Goal: Use online tool/utility: Utilize a website feature to perform a specific function

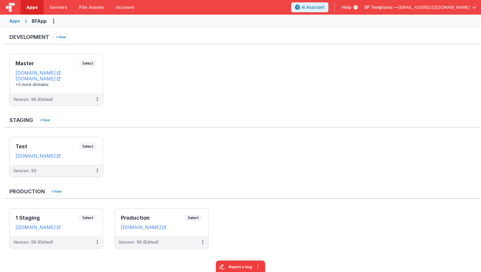
click at [16, 20] on div "Apps" at bounding box center [14, 21] width 11 height 6
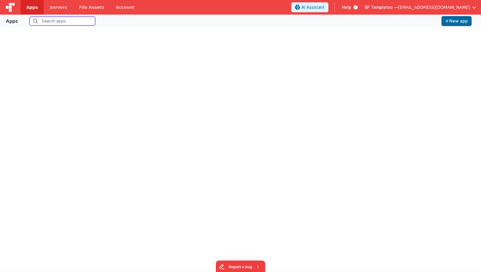
click at [52, 21] on input "text" at bounding box center [63, 21] width 66 height 9
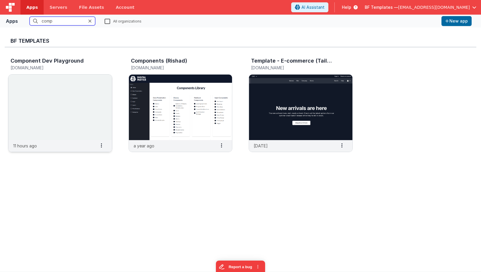
type input "comp"
click at [63, 88] on img at bounding box center [59, 108] width 103 height 66
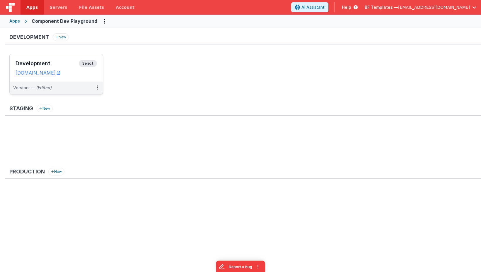
drag, startPoint x: 76, startPoint y: 58, endPoint x: 80, endPoint y: 59, distance: 3.9
click at [80, 59] on div "Development Select URLs [DOMAIN_NAME]" at bounding box center [56, 68] width 93 height 28
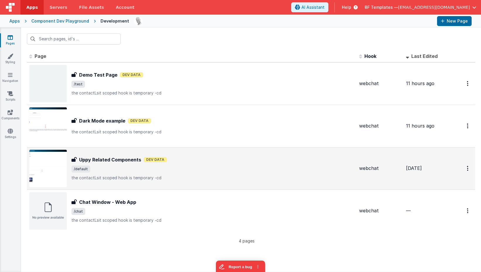
click at [149, 184] on div "Uppy Related Components Uppy Related Components Dev Data /default the contactLs…" at bounding box center [191, 168] width 325 height 37
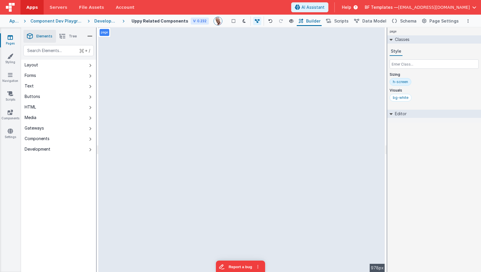
click at [39, 203] on div "+ / Layout Forms Text Buttons HTML Media Gateways Components Development Page P…" at bounding box center [58, 172] width 75 height 255
click at [87, 139] on button "Components" at bounding box center [58, 139] width 75 height 11
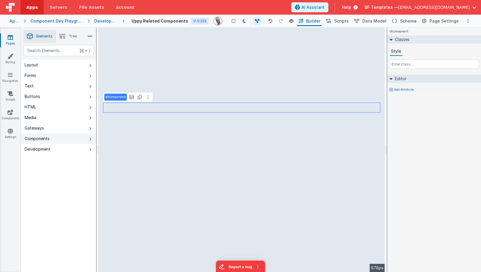
click at [88, 140] on button "Components" at bounding box center [58, 139] width 75 height 11
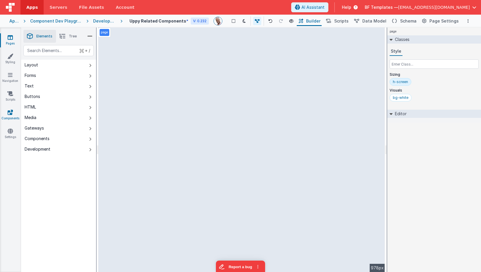
click at [13, 113] on link "Components" at bounding box center [10, 115] width 21 height 12
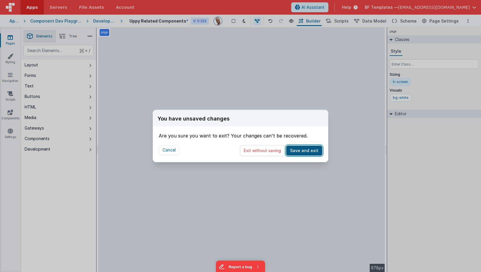
click at [302, 148] on button "Save and exit" at bounding box center [304, 151] width 36 height 10
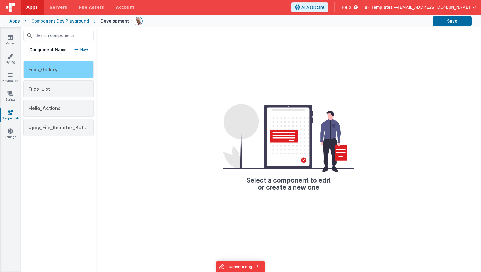
click at [68, 74] on div "Files_Gallery" at bounding box center [58, 69] width 70 height 17
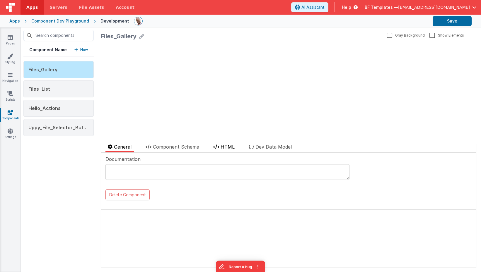
click at [234, 148] on span "HTML" at bounding box center [227, 147] width 14 height 6
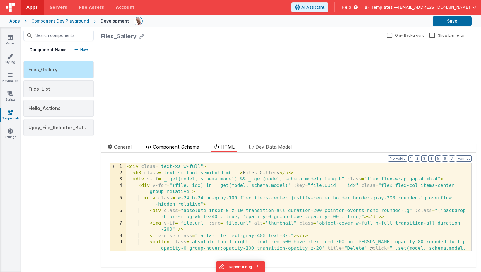
click at [192, 148] on span "Component Schema" at bounding box center [176, 147] width 46 height 6
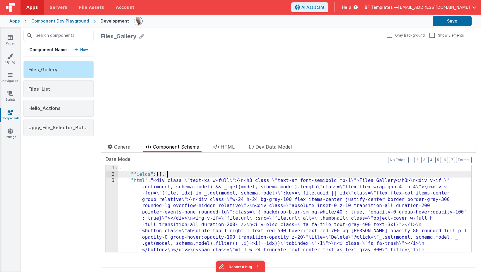
click at [194, 176] on div "{ "fields" : [ ] , "html" : "<div class= \" text-xs w-full \" > \n <h3 class= \…" at bounding box center [294, 256] width 353 height 182
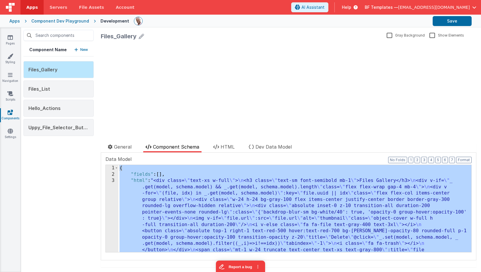
scroll to position [26, 0]
